Goal: Task Accomplishment & Management: Manage account settings

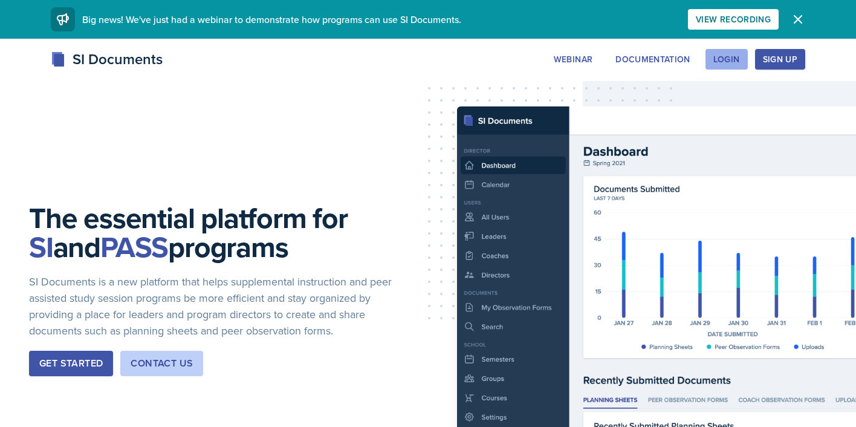
click at [714, 56] on div "Login" at bounding box center [726, 59] width 27 height 10
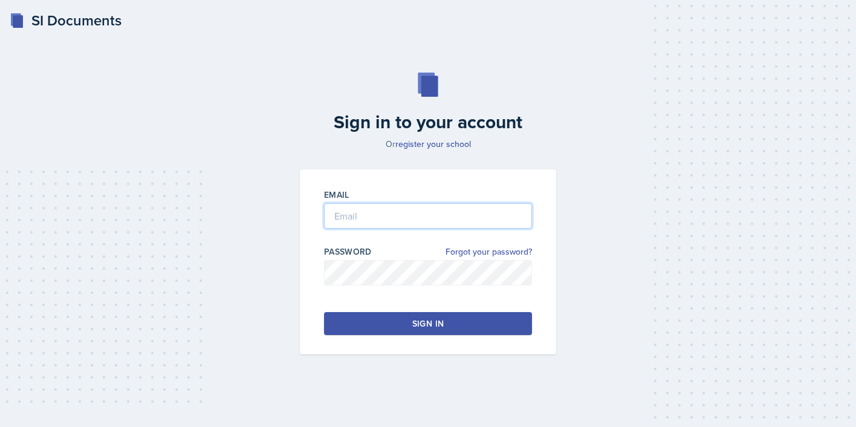
click at [460, 215] on input "email" at bounding box center [428, 215] width 208 height 25
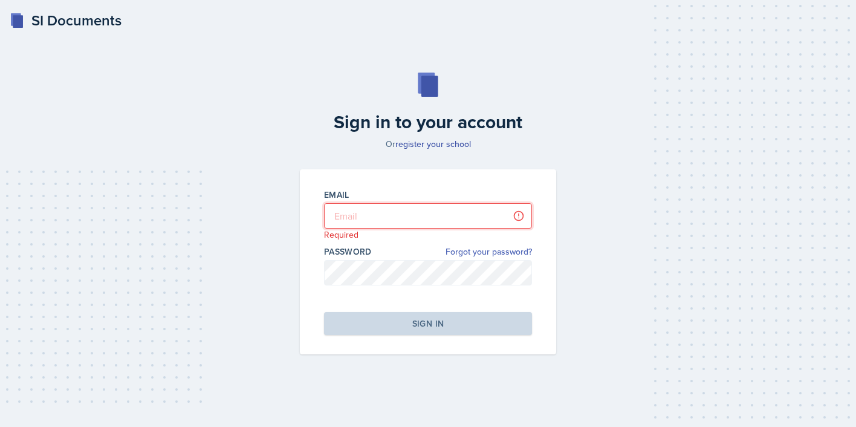
type input "[EMAIL_ADDRESS][DOMAIN_NAME]"
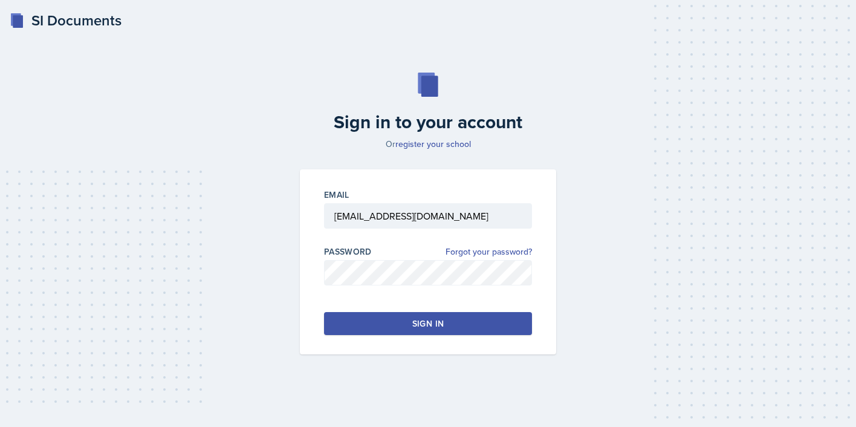
click at [457, 319] on button "Sign in" at bounding box center [428, 323] width 208 height 23
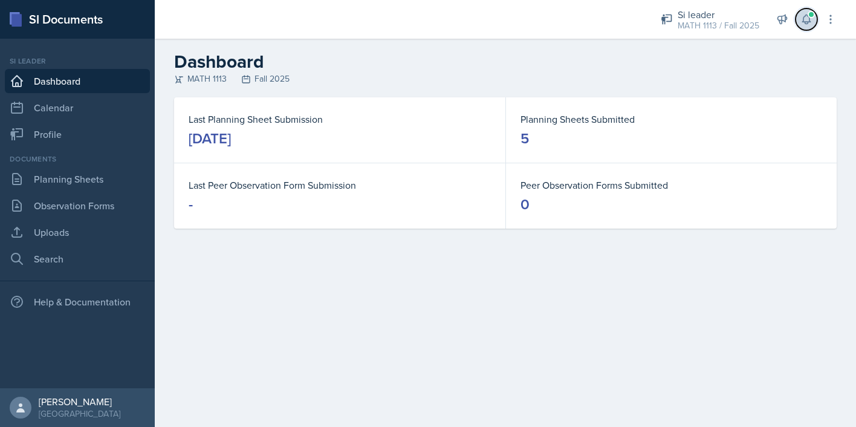
click at [802, 25] on button at bounding box center [806, 19] width 22 height 22
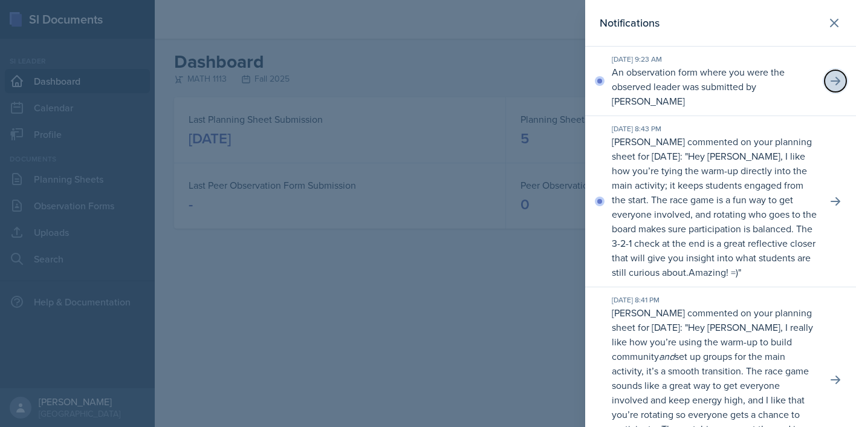
click at [837, 81] on icon at bounding box center [835, 81] width 10 height 8
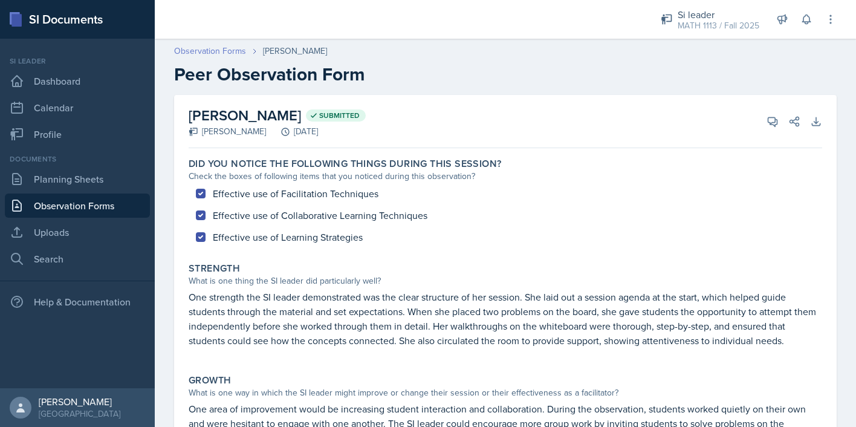
click at [222, 53] on link "Observation Forms" at bounding box center [210, 51] width 72 height 13
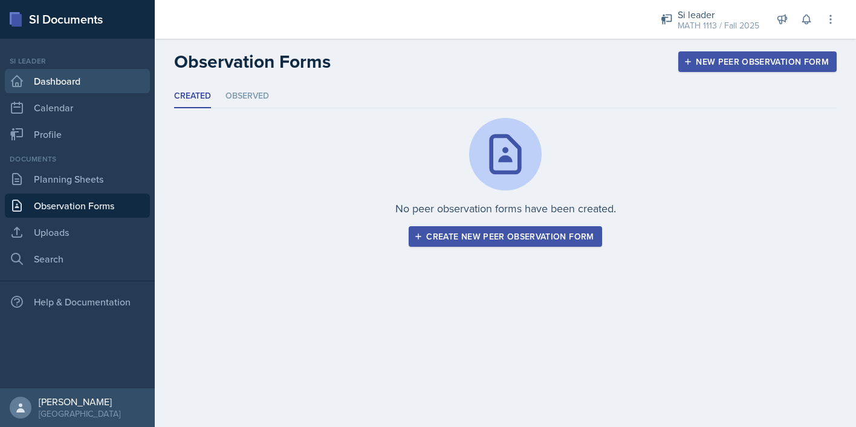
click at [65, 82] on link "Dashboard" at bounding box center [77, 81] width 145 height 24
